Goal: Find specific page/section: Find specific page/section

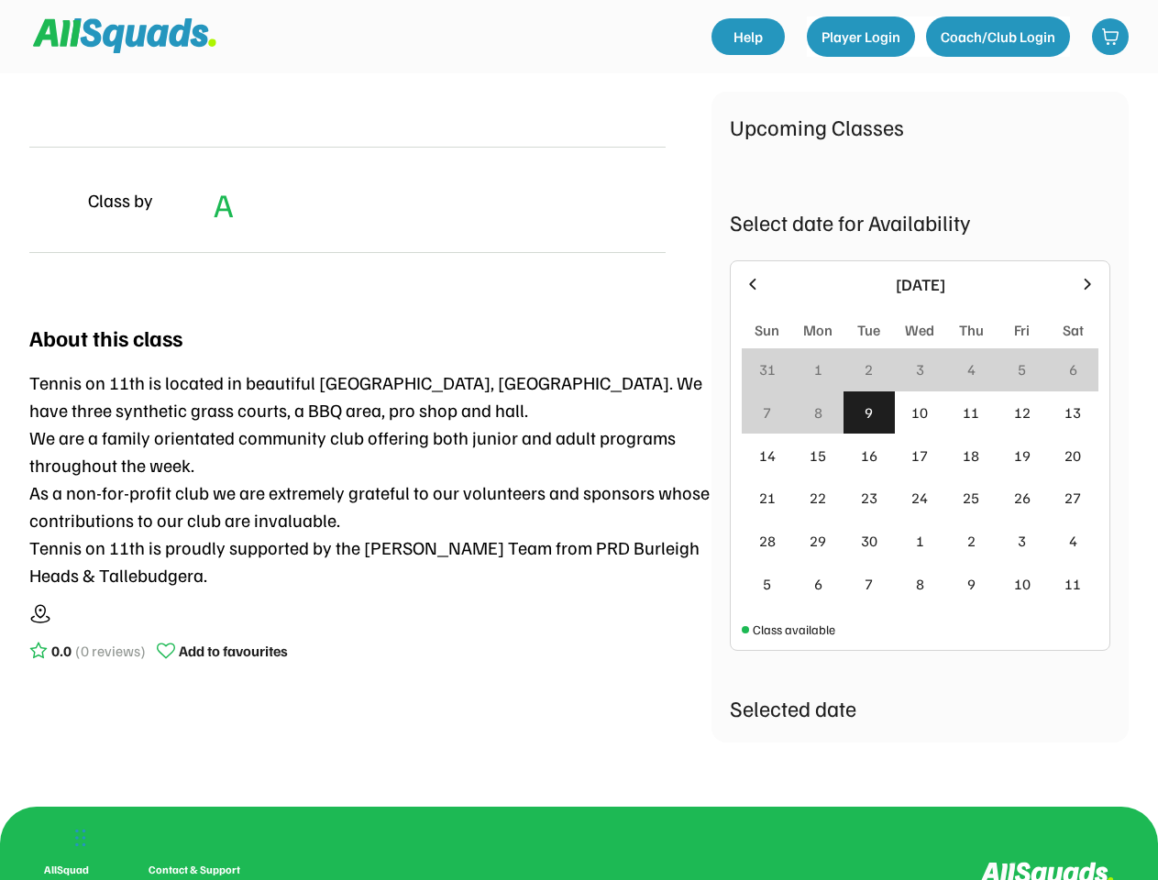
click at [578, 440] on div "Tennis on 11th is located in beautiful [GEOGRAPHIC_DATA], [GEOGRAPHIC_DATA]. We…" at bounding box center [370, 478] width 682 height 220
click at [578, 426] on div "Tennis on 11th is located in beautiful [GEOGRAPHIC_DATA], [GEOGRAPHIC_DATA]. We…" at bounding box center [370, 478] width 682 height 220
click at [578, 408] on div "Tennis on 11th is located in beautiful [GEOGRAPHIC_DATA], [GEOGRAPHIC_DATA]. We…" at bounding box center [370, 478] width 682 height 220
click at [578, 417] on div "Tennis on 11th is located in beautiful [GEOGRAPHIC_DATA], [GEOGRAPHIC_DATA]. We…" at bounding box center [370, 478] width 682 height 220
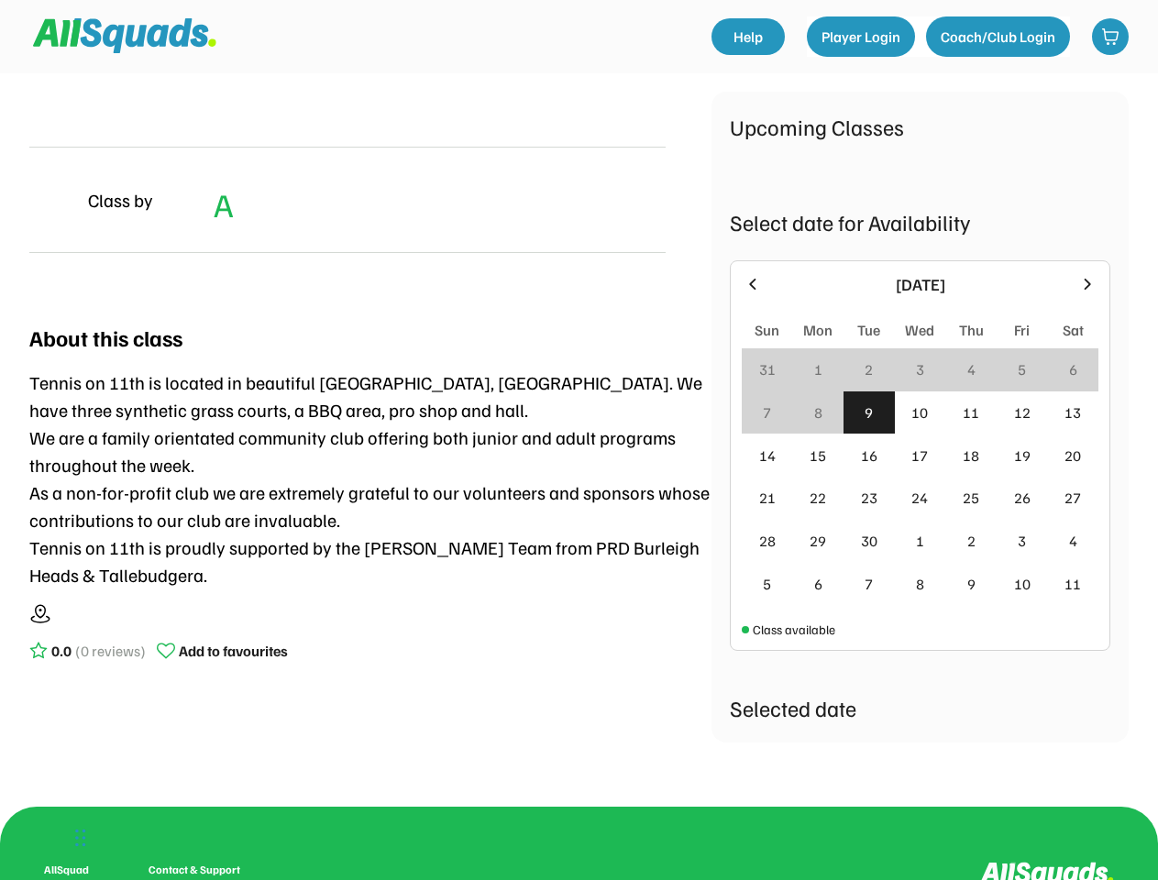
click at [370, 390] on div "Tennis on 11th is located in beautiful [GEOGRAPHIC_DATA], [GEOGRAPHIC_DATA]. We…" at bounding box center [370, 478] width 682 height 220
click at [370, 186] on div "Class by A (Member's Price) A" at bounding box center [347, 200] width 636 height 106
click at [347, 200] on div "Class by A (Member's Price) A" at bounding box center [347, 200] width 636 height 106
click at [135, 200] on div "Class by" at bounding box center [120, 199] width 65 height 27
click at [51, 200] on img at bounding box center [51, 200] width 44 height 44
